Goal: Find specific page/section: Find specific page/section

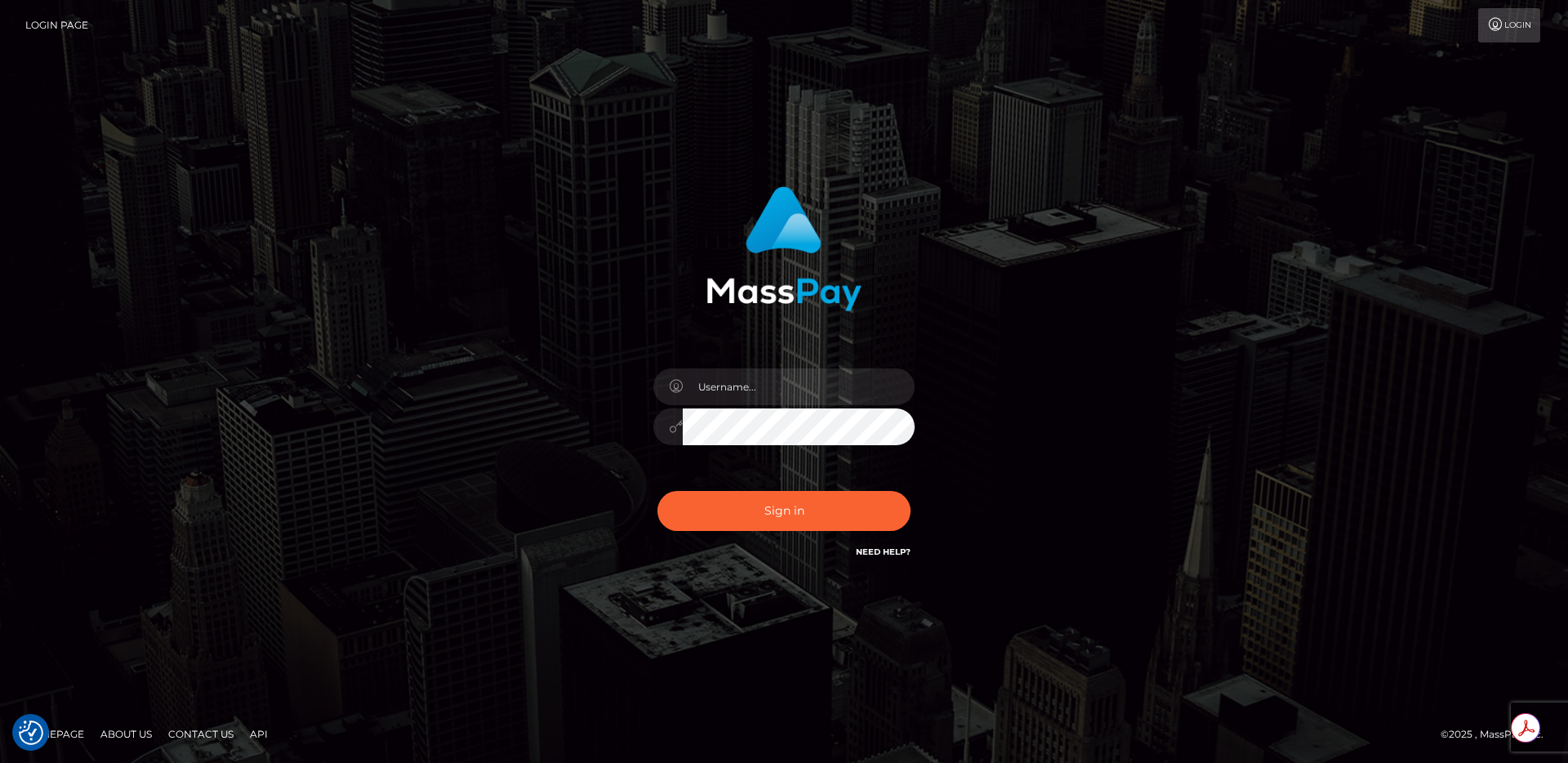
type input "egblue"
click at [750, 509] on button "Sign in" at bounding box center [784, 511] width 253 height 40
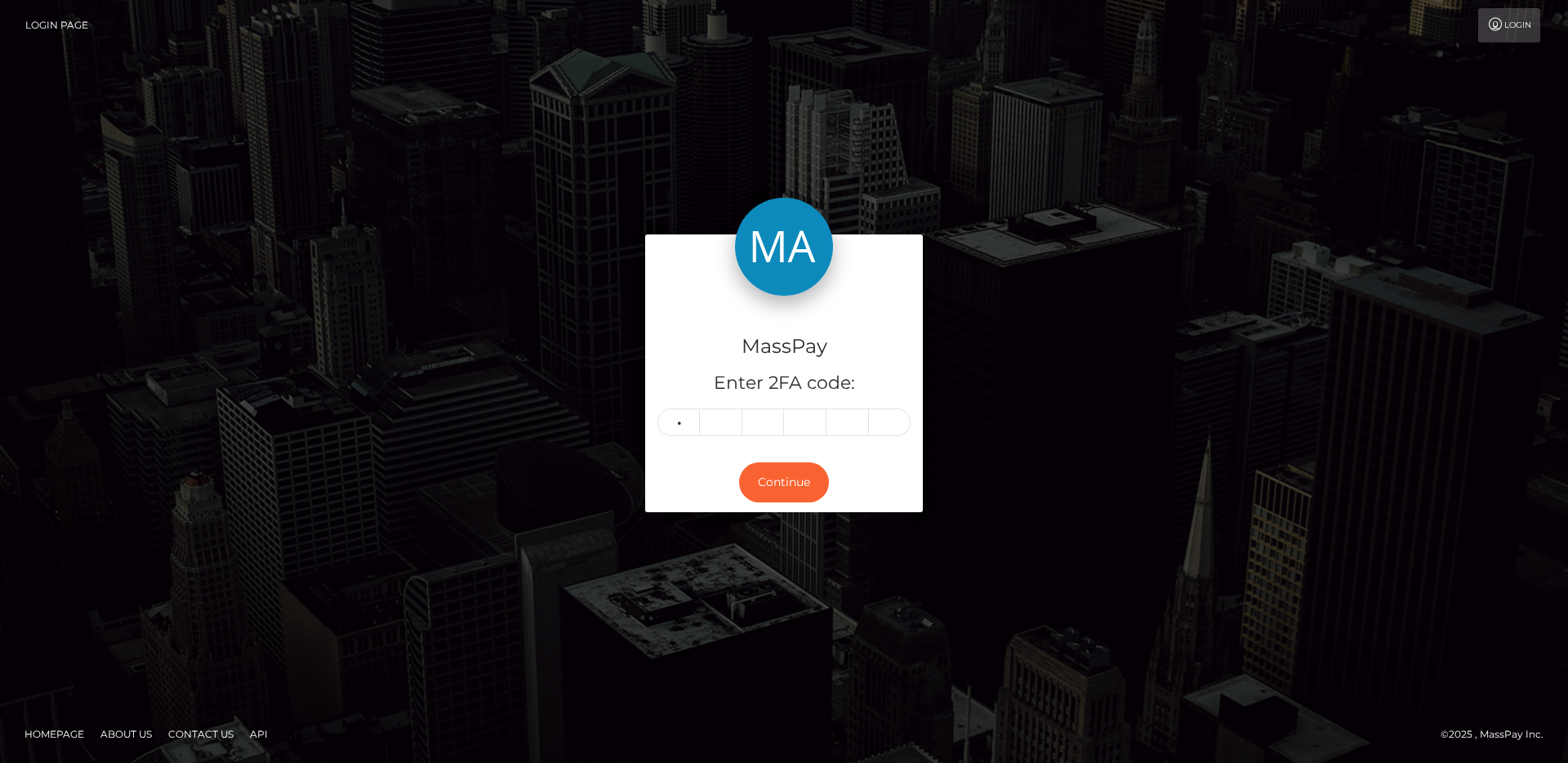
type input "6"
type input "9"
type input "1"
type input "5"
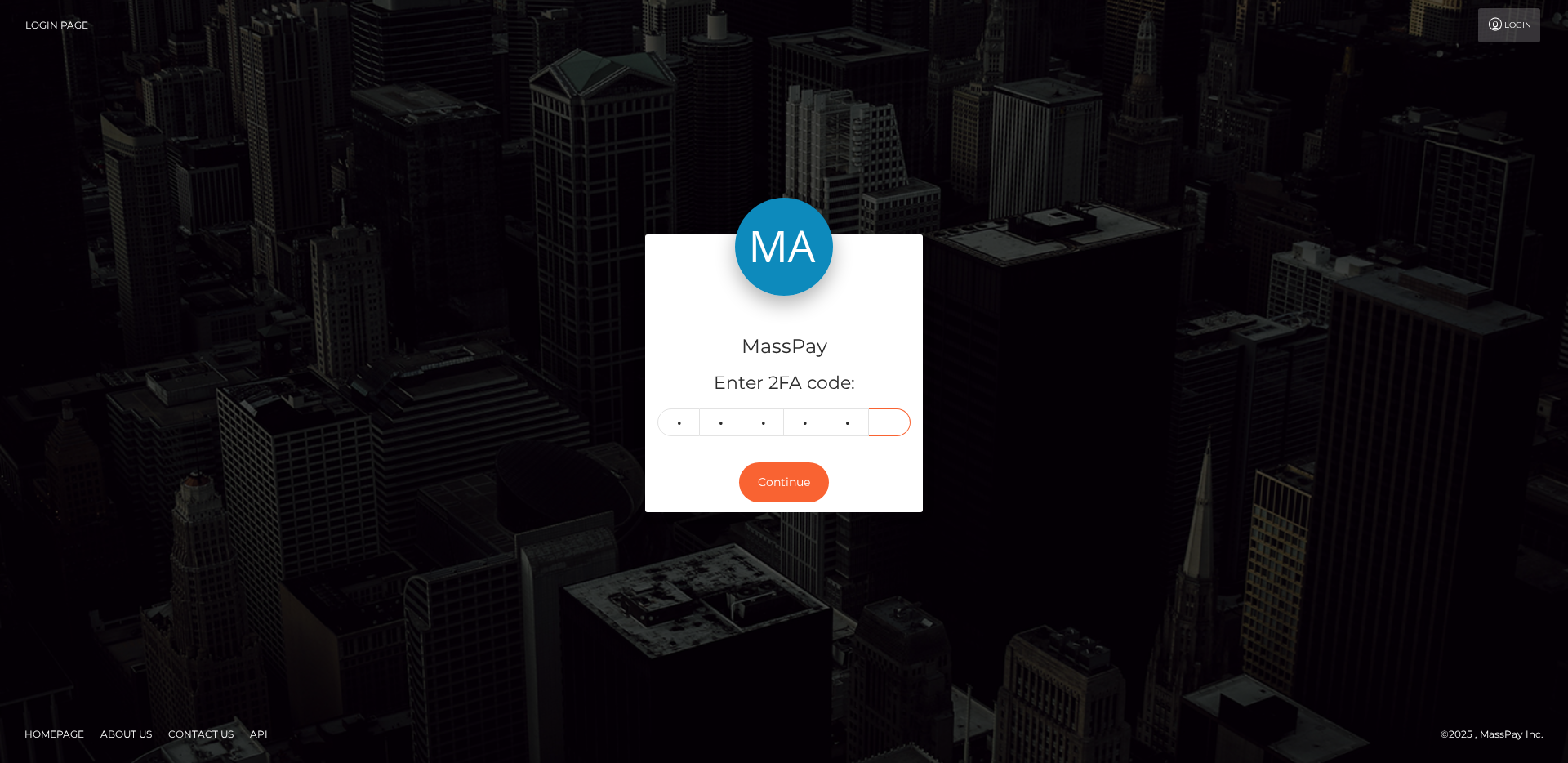
type input "1"
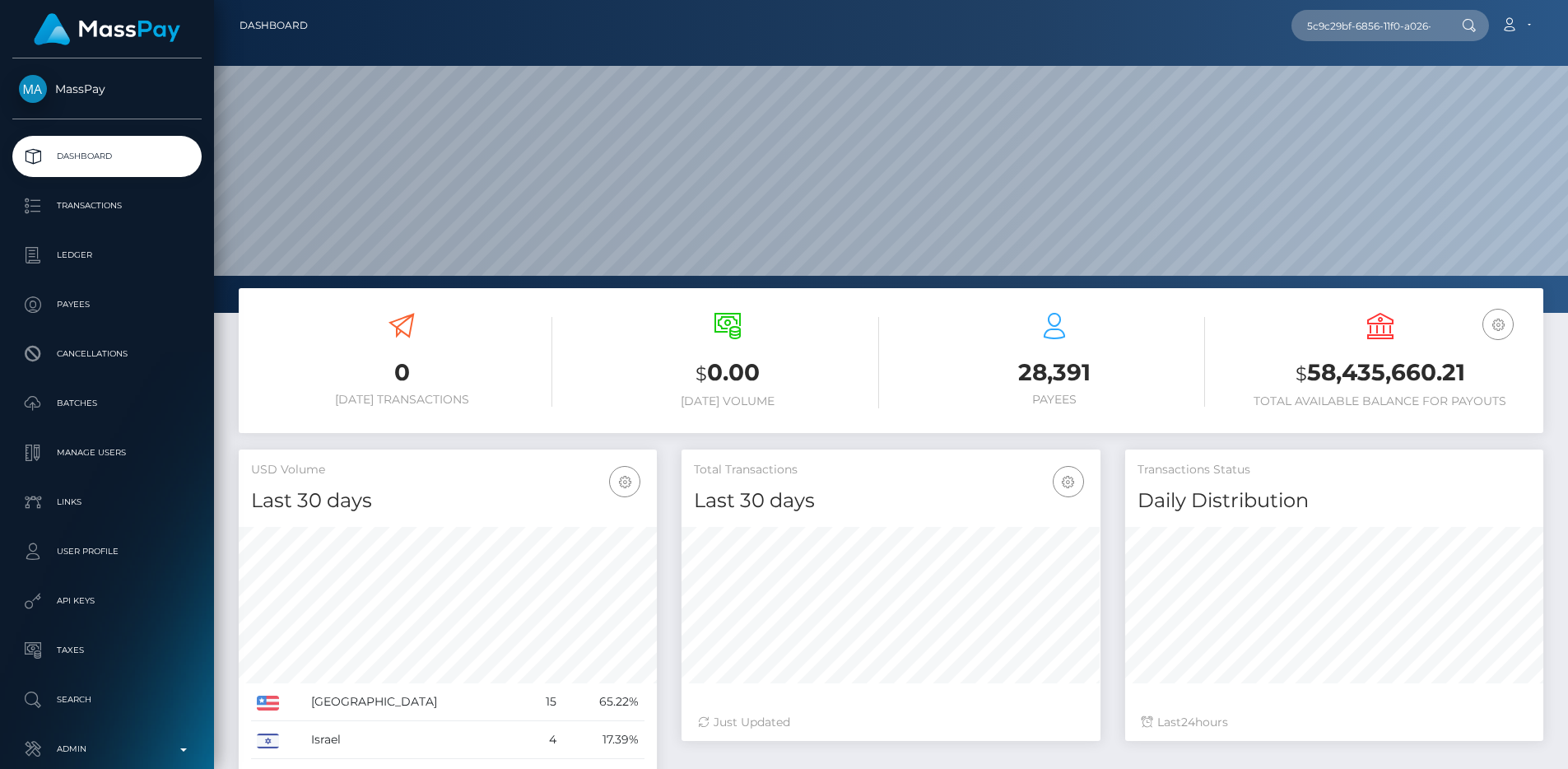
scroll to position [0, 77]
type input "5c9c29bf-6856-11f0-a026-06178c1a380f"
click at [1376, 71] on link "DANIEL AYANFEOLUWA ENIOLU" at bounding box center [1375, 84] width 168 height 30
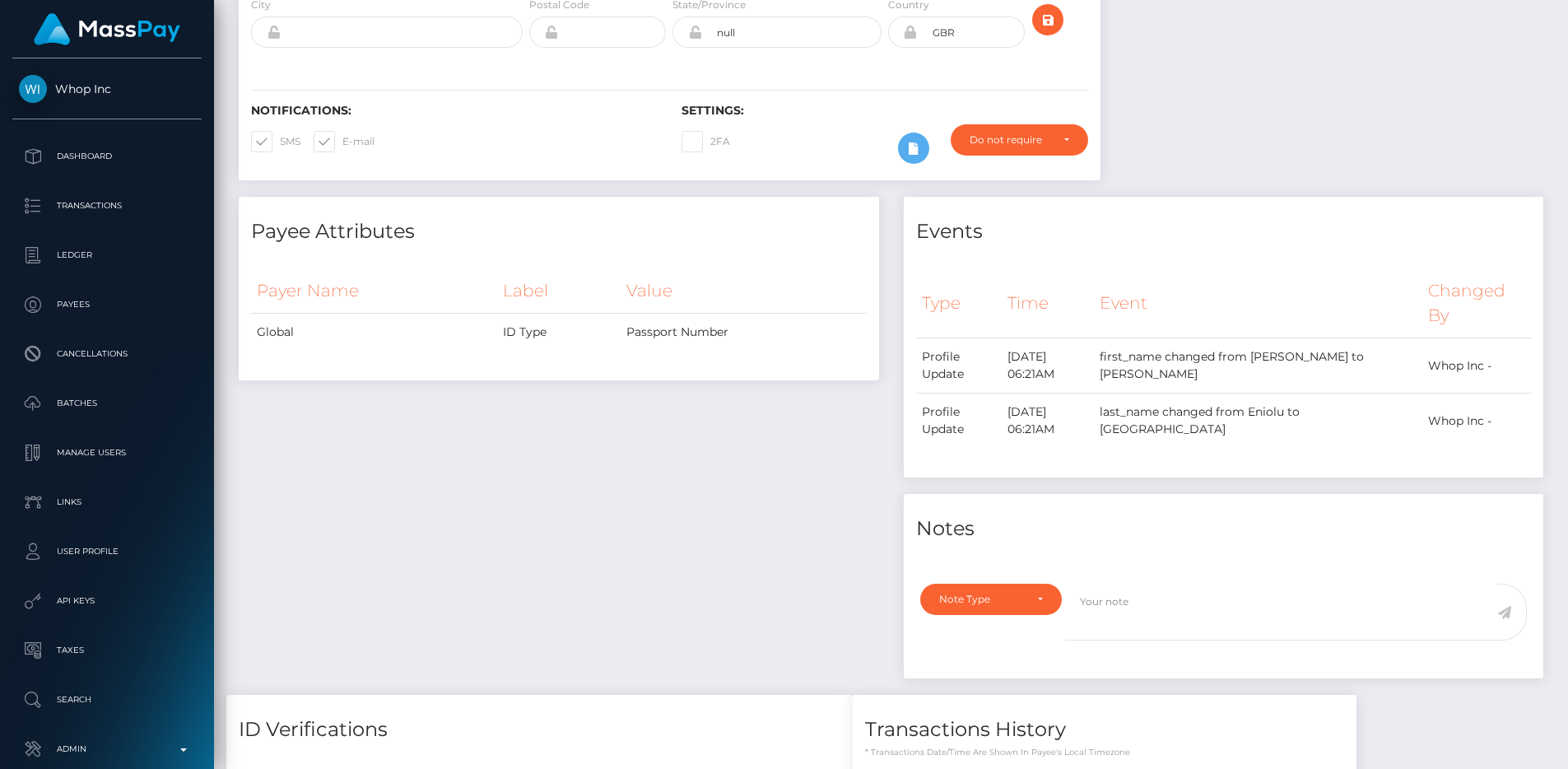
scroll to position [523, 0]
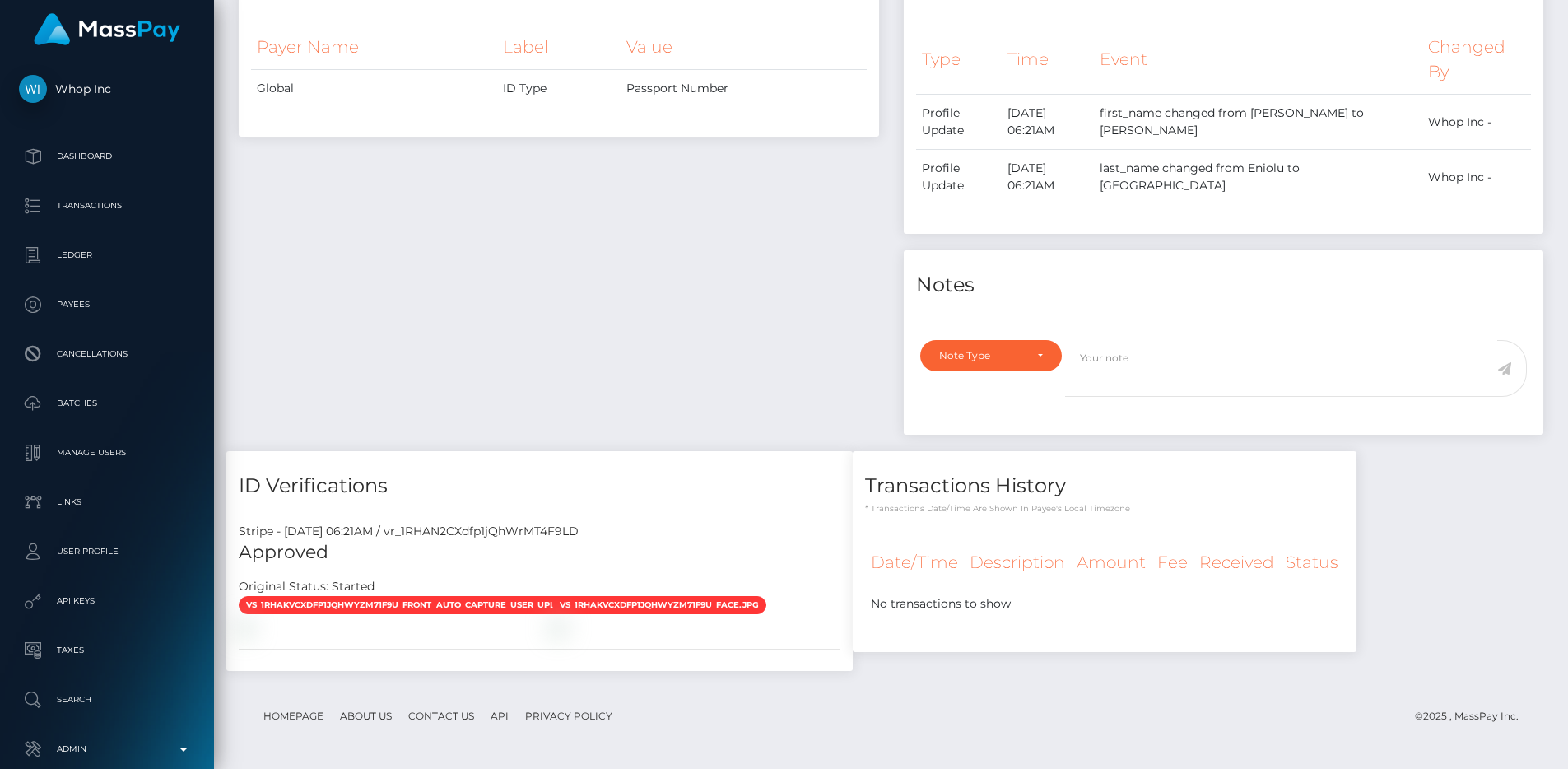
scroll to position [198, 419]
